Goal: Task Accomplishment & Management: Complete application form

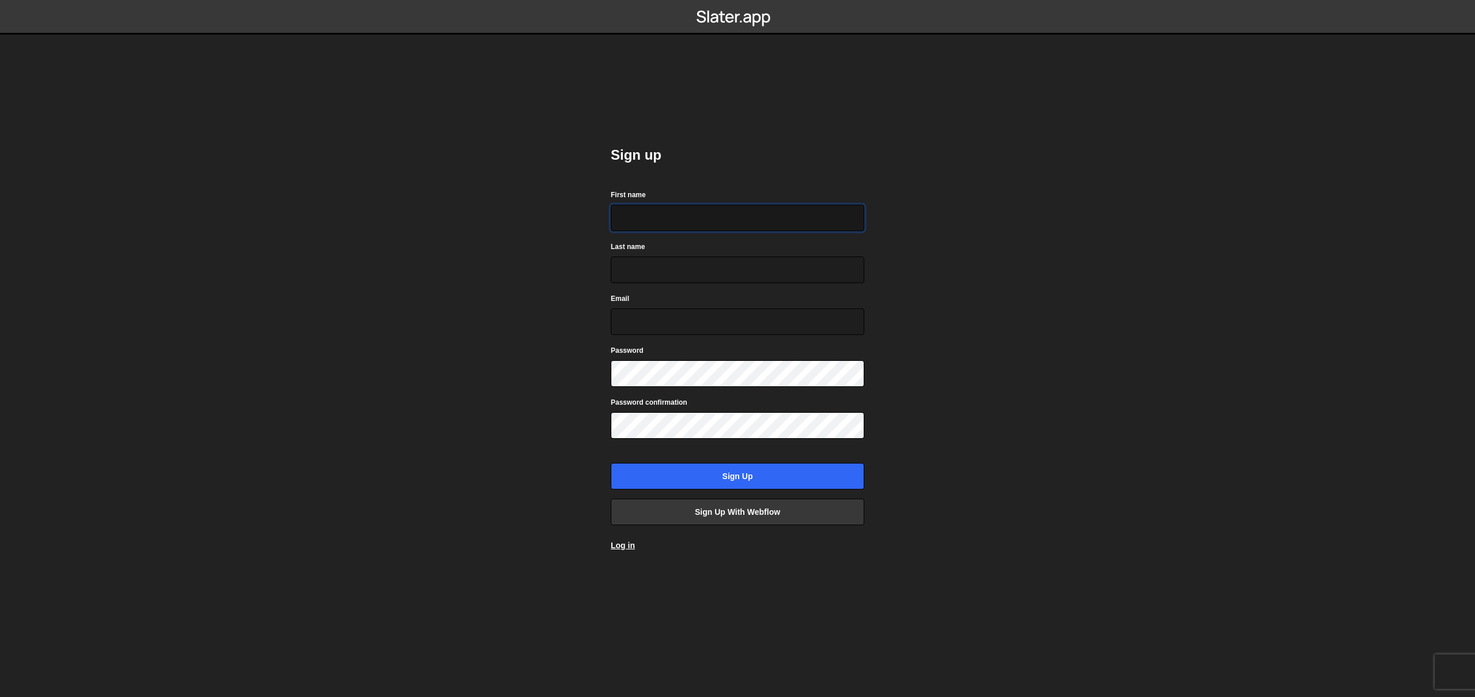
click at [697, 220] on input "First name" at bounding box center [738, 218] width 254 height 27
type input "Test"
type input "dan+slatertest@guidebook.com"
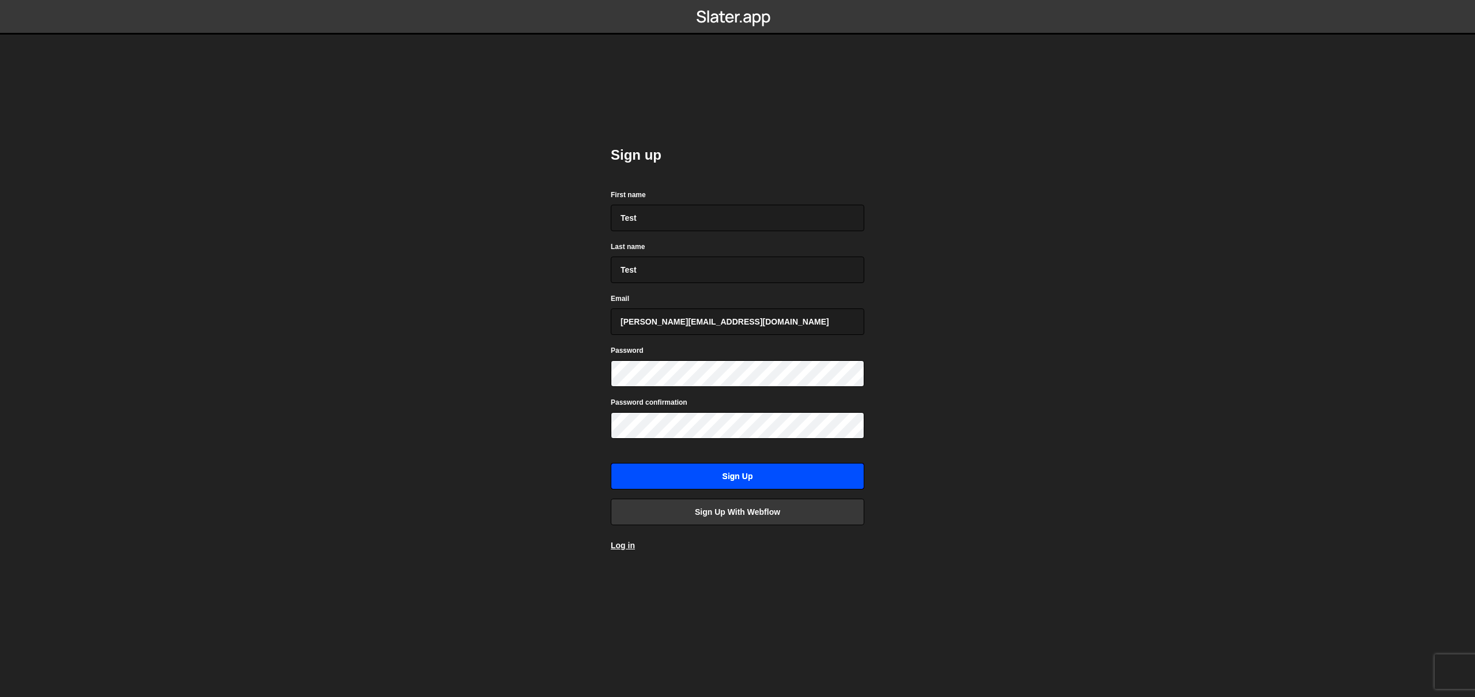
click at [732, 478] on input "Sign up" at bounding box center [738, 476] width 254 height 27
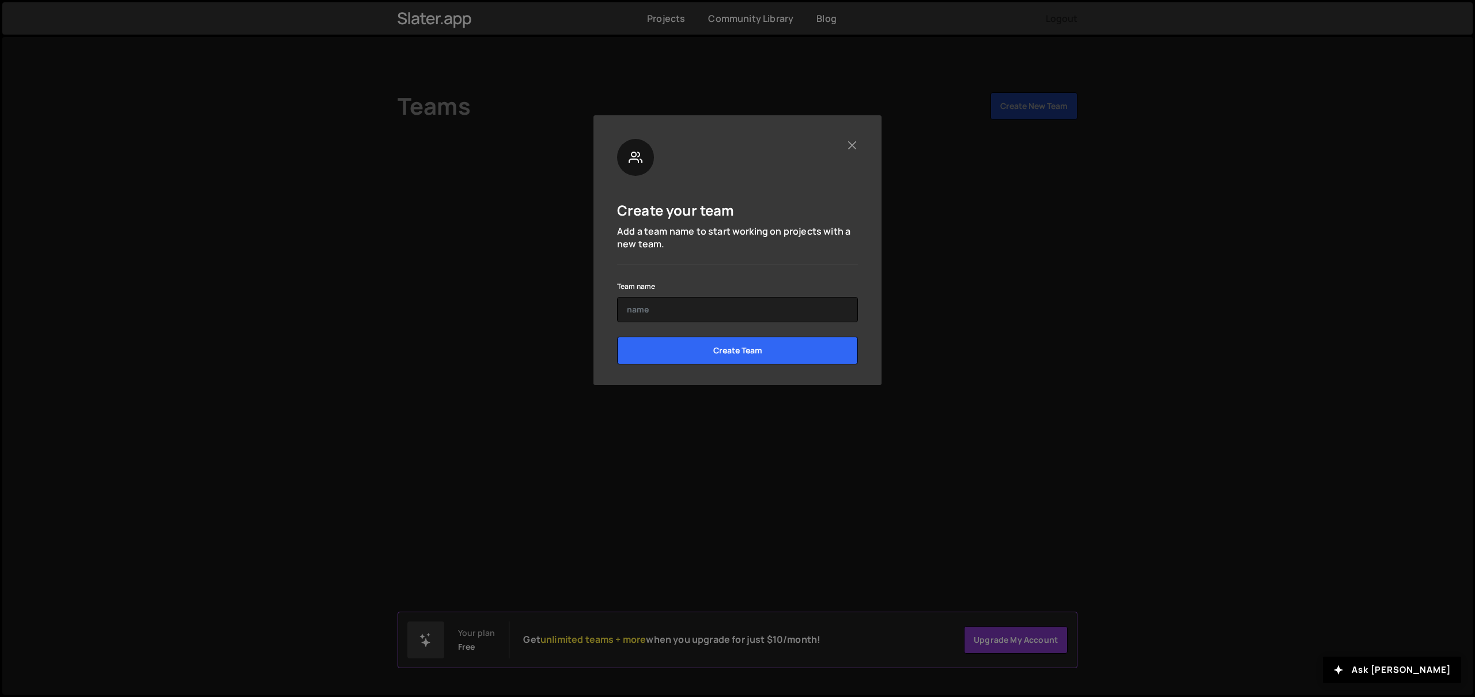
click at [709, 323] on form "Team name Create Team" at bounding box center [737, 326] width 241 height 94
click at [716, 312] on input "text" at bounding box center [737, 309] width 241 height 25
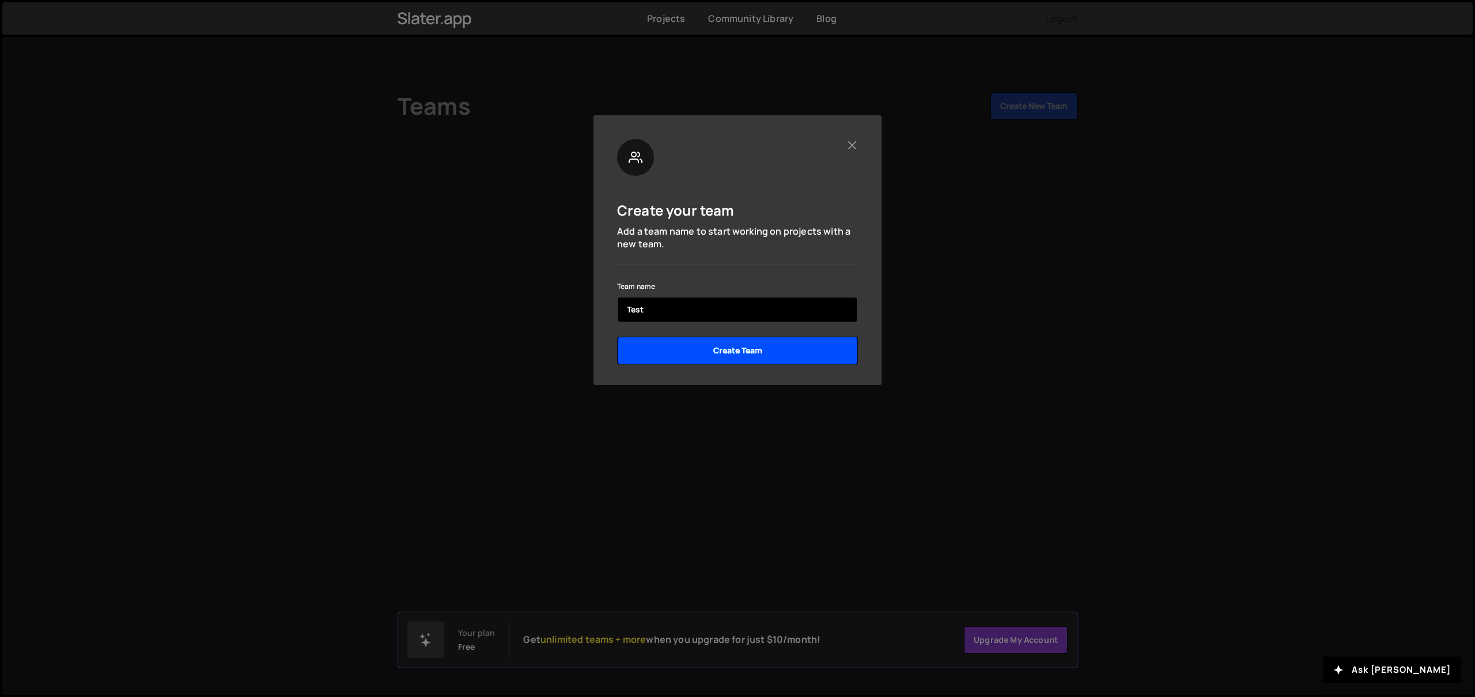
type input "Test"
click at [811, 354] on input "Create Team" at bounding box center [737, 351] width 241 height 28
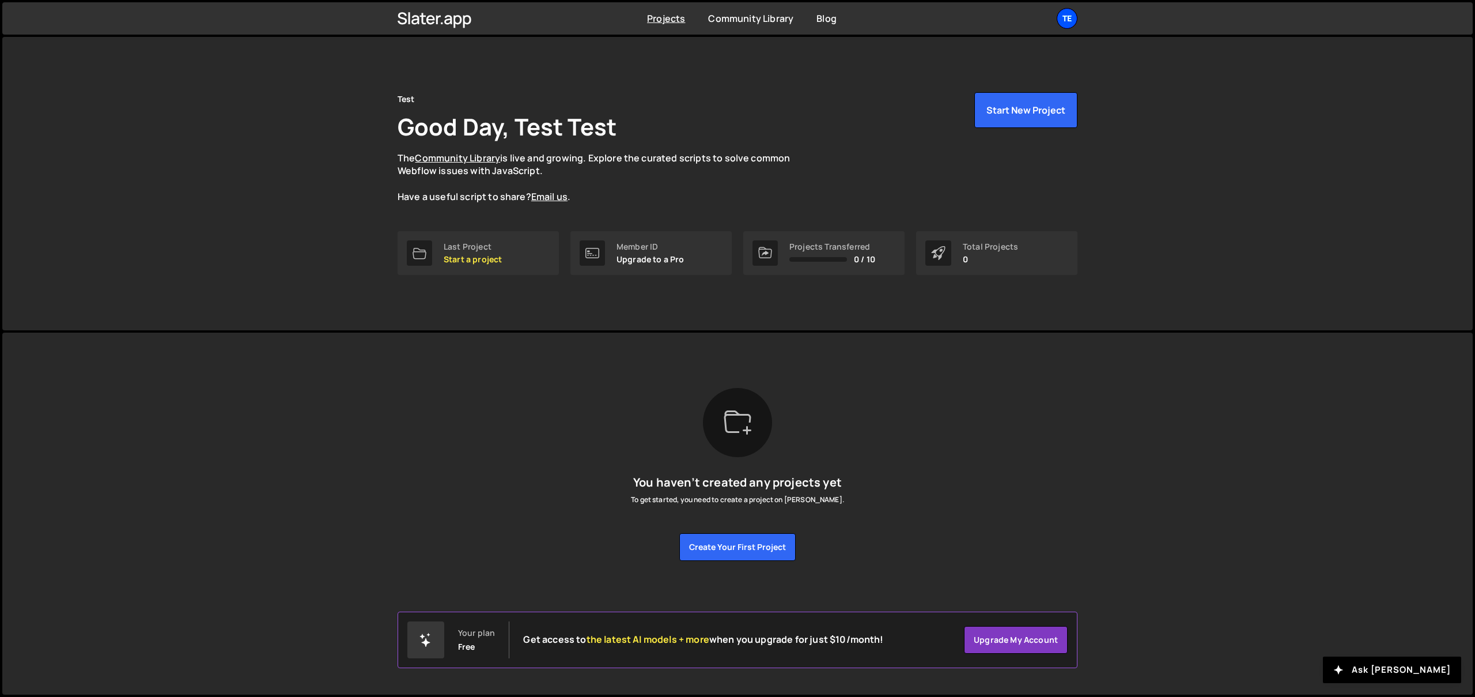
click at [1062, 25] on div "Te" at bounding box center [1067, 18] width 21 height 21
click at [982, 92] on link "Account" at bounding box center [1005, 88] width 143 height 20
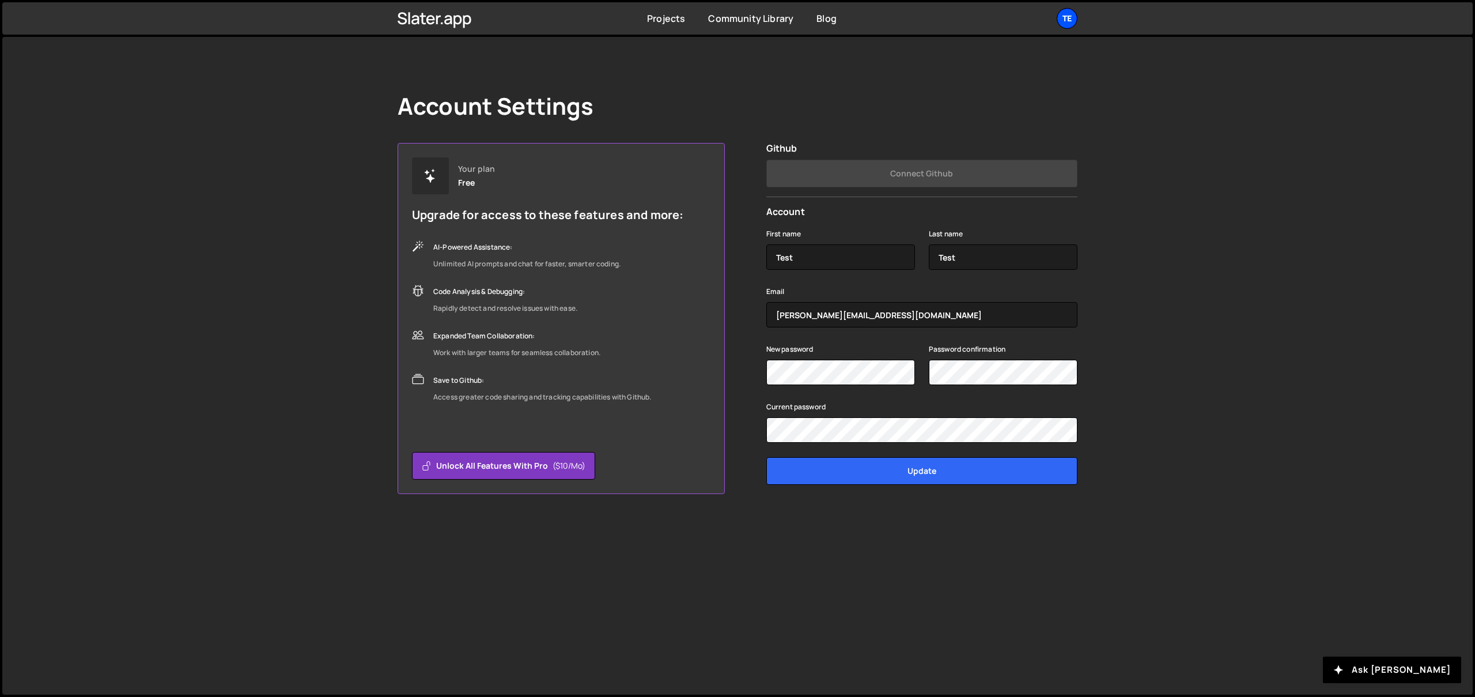
click at [1068, 17] on div "Te" at bounding box center [1067, 18] width 21 height 21
click at [988, 107] on link "Upgrade" at bounding box center [1005, 108] width 143 height 20
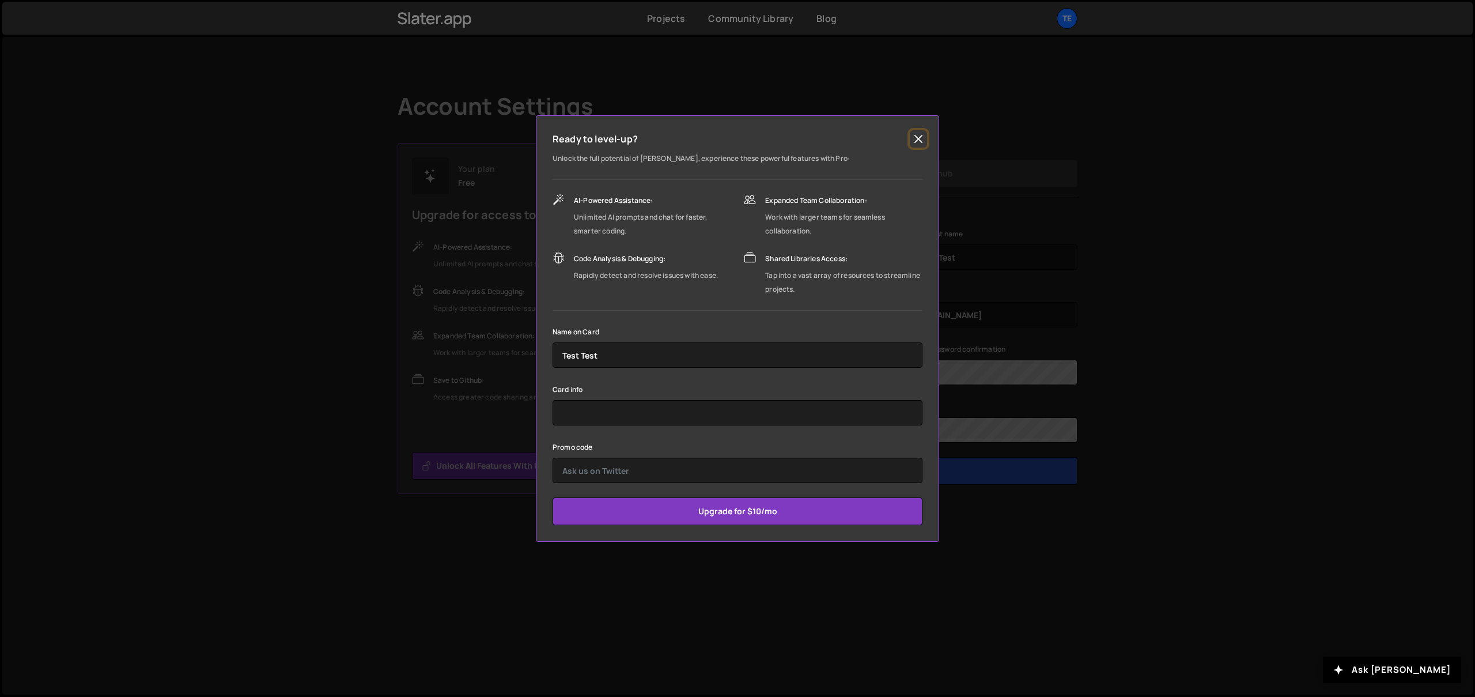
click at [922, 138] on button "Close" at bounding box center [918, 138] width 17 height 17
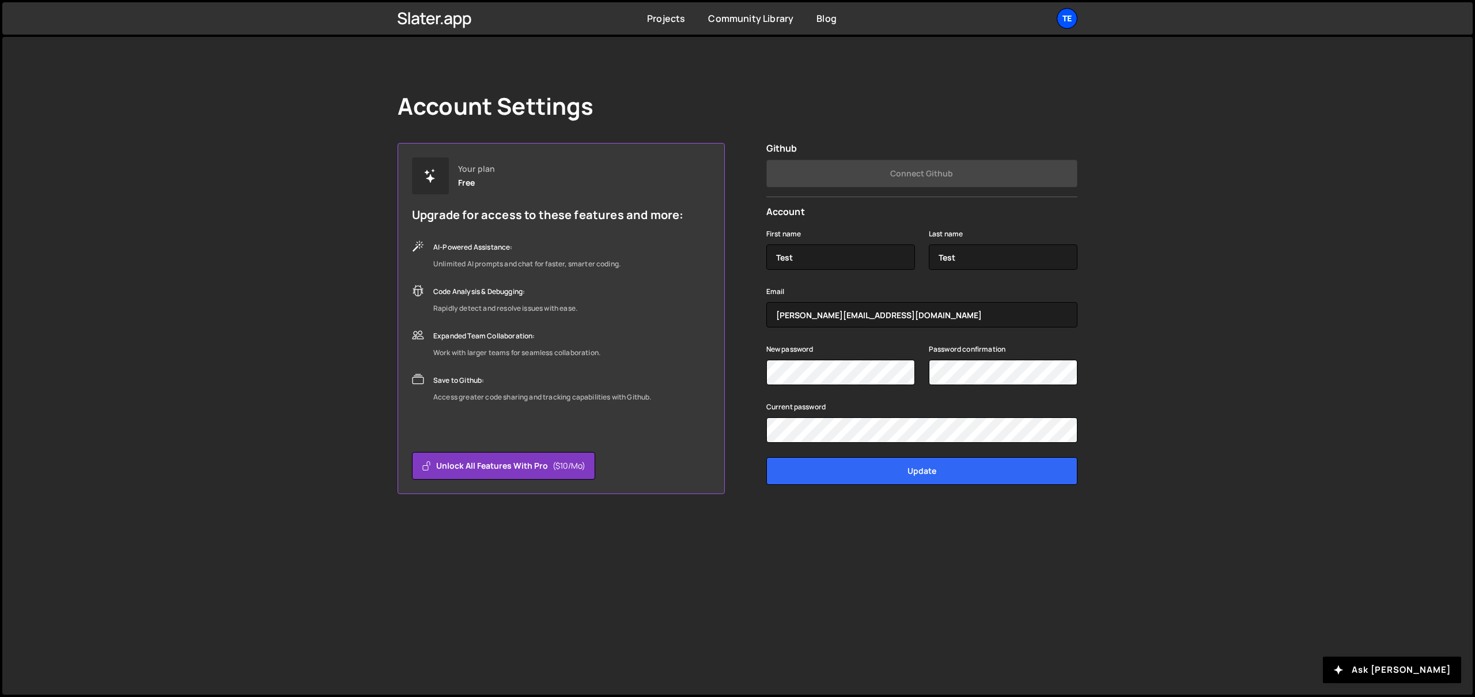
click at [1066, 22] on div "Te" at bounding box center [1067, 18] width 21 height 21
click at [1191, 371] on div "Account Settings Your plan Free Upgrade for access to these features and more: …" at bounding box center [737, 366] width 1471 height 658
click at [670, 17] on link "Projects" at bounding box center [666, 18] width 38 height 13
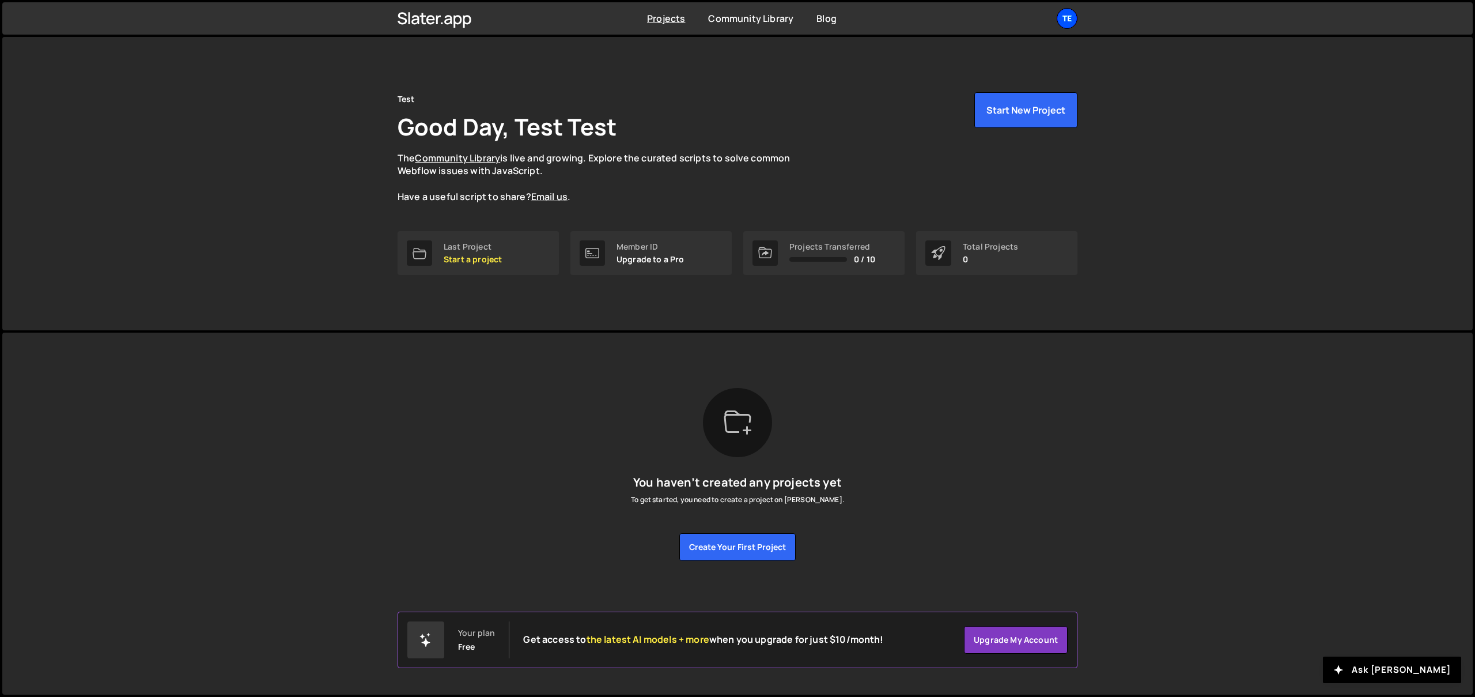
click at [1072, 18] on div "Te" at bounding box center [1067, 18] width 21 height 21
click at [999, 85] on link "Account" at bounding box center [1005, 88] width 143 height 20
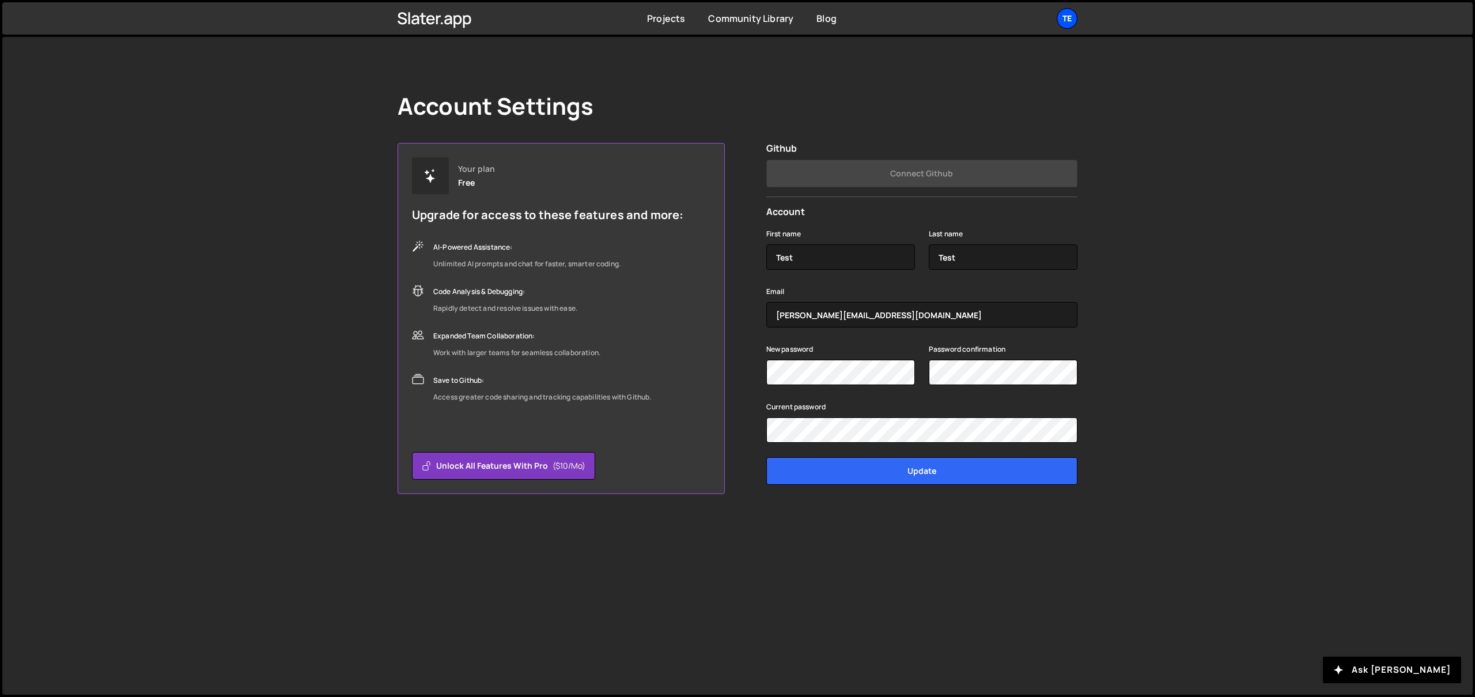
click at [1067, 16] on div "Te" at bounding box center [1067, 18] width 21 height 21
click at [994, 130] on button "Logout" at bounding box center [1005, 128] width 143 height 20
